Goal: Register for event/course

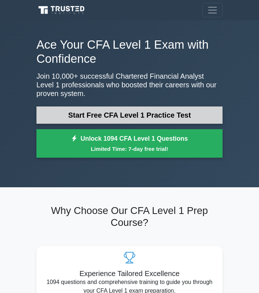
click at [163, 116] on link "Start Free CFA Level 1 Practice Test" at bounding box center [129, 115] width 186 height 17
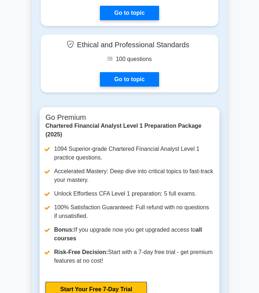
scroll to position [1154, 0]
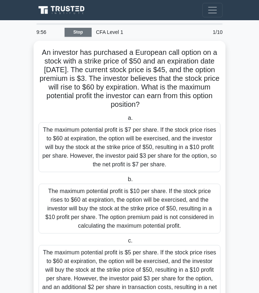
click at [79, 30] on link "Stop" at bounding box center [78, 32] width 27 height 9
